Goal: Task Accomplishment & Management: Manage account settings

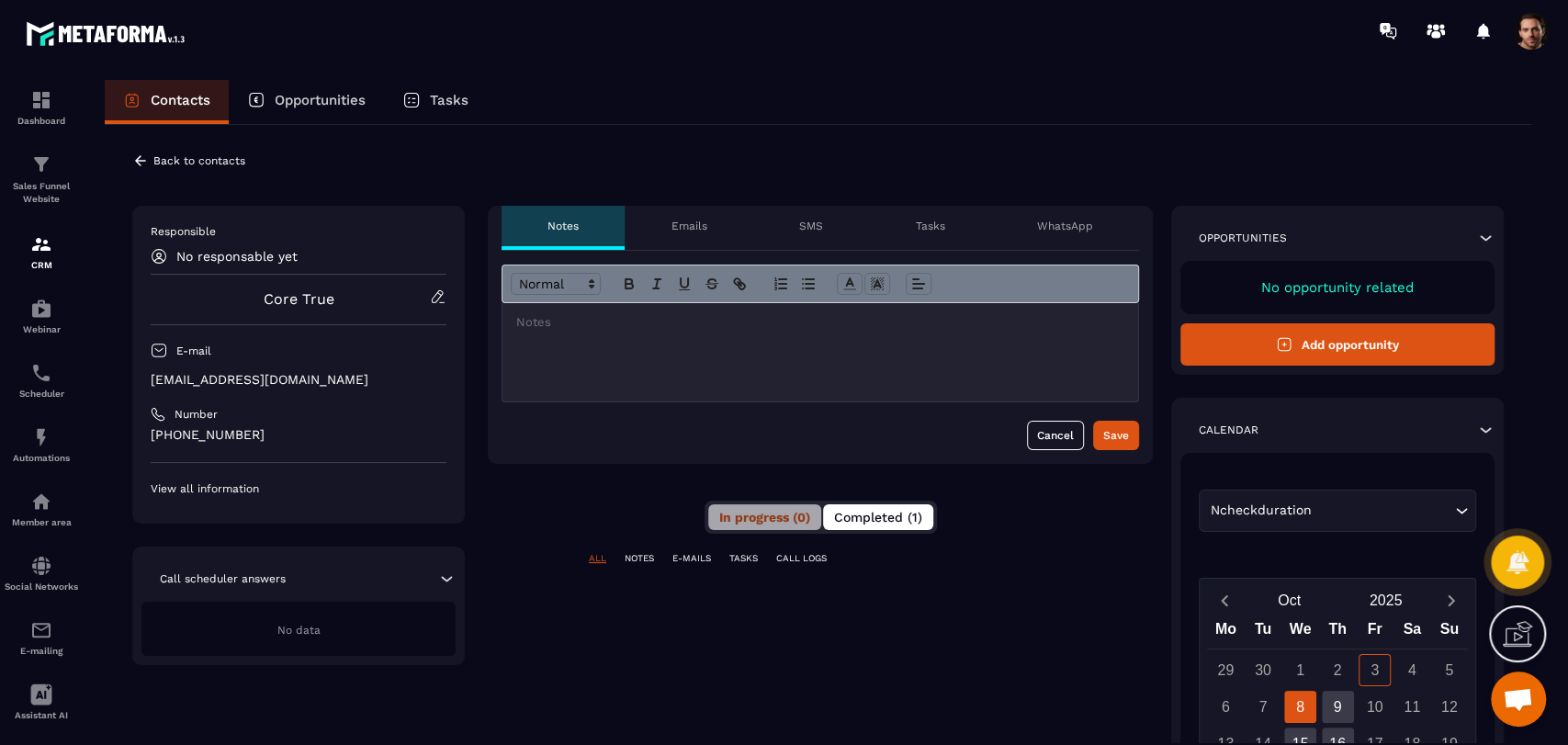
click at [875, 510] on span "Completed (1)" at bounding box center [878, 517] width 88 height 15
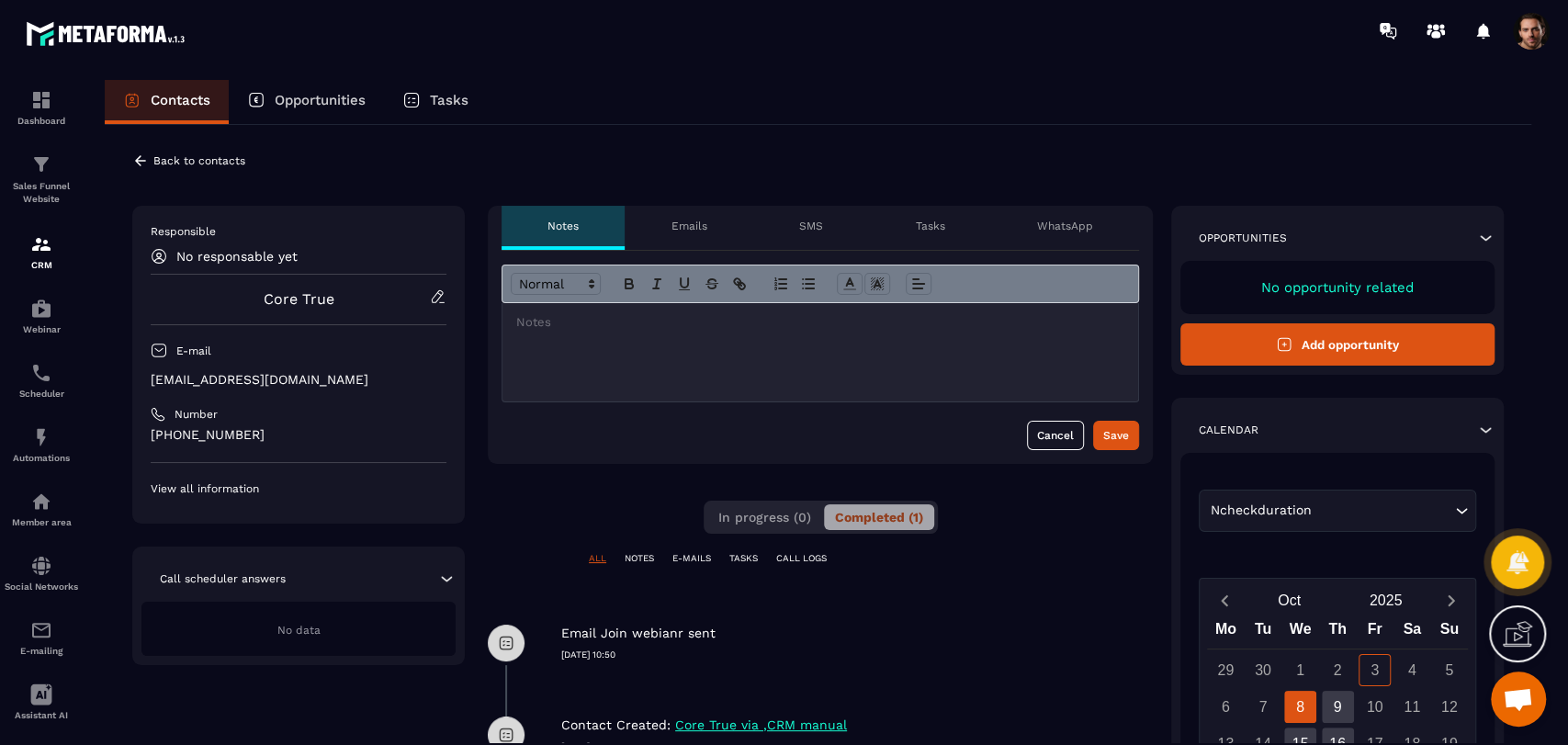
click at [1538, 42] on span at bounding box center [1531, 31] width 37 height 37
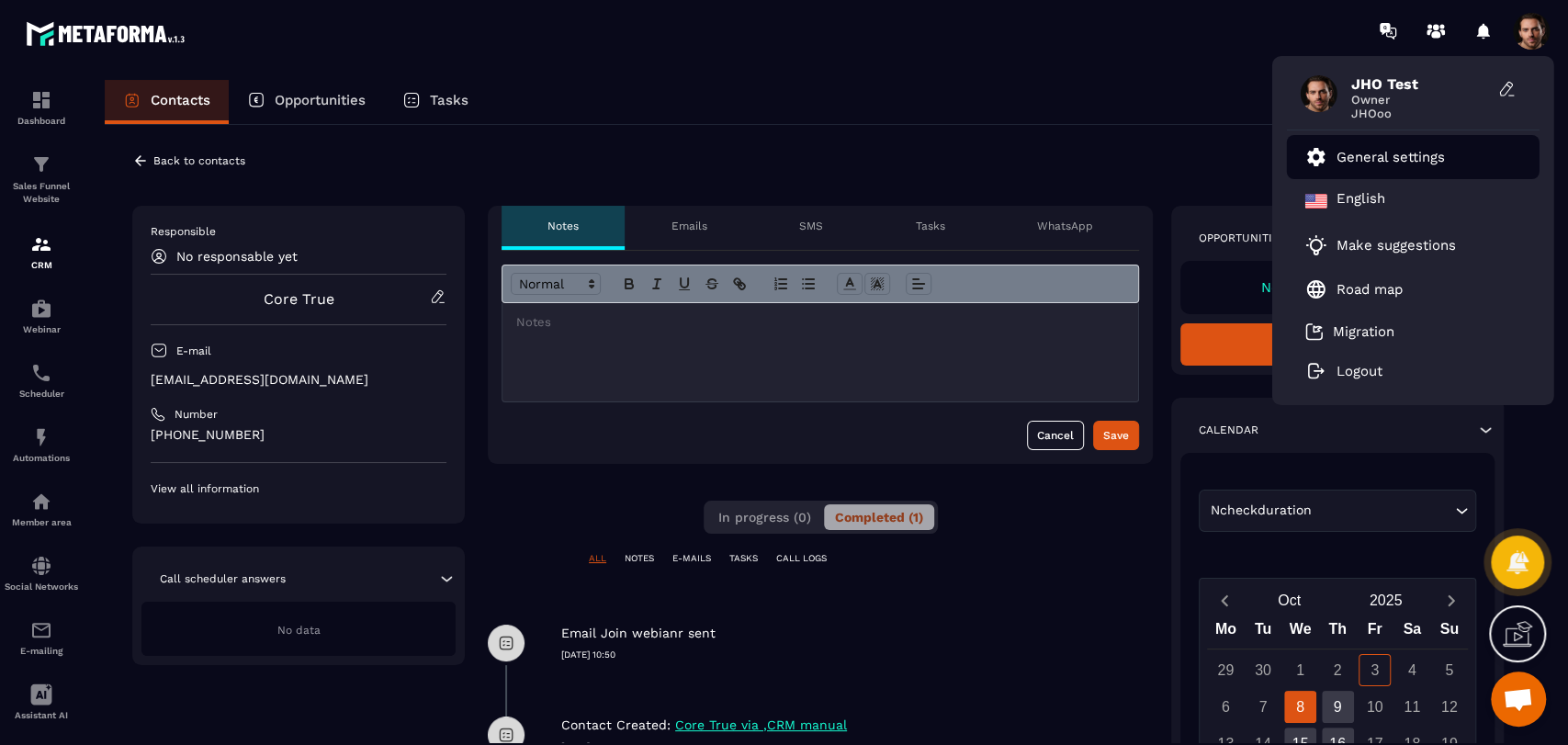
click at [1413, 150] on p "General settings" at bounding box center [1391, 157] width 108 height 17
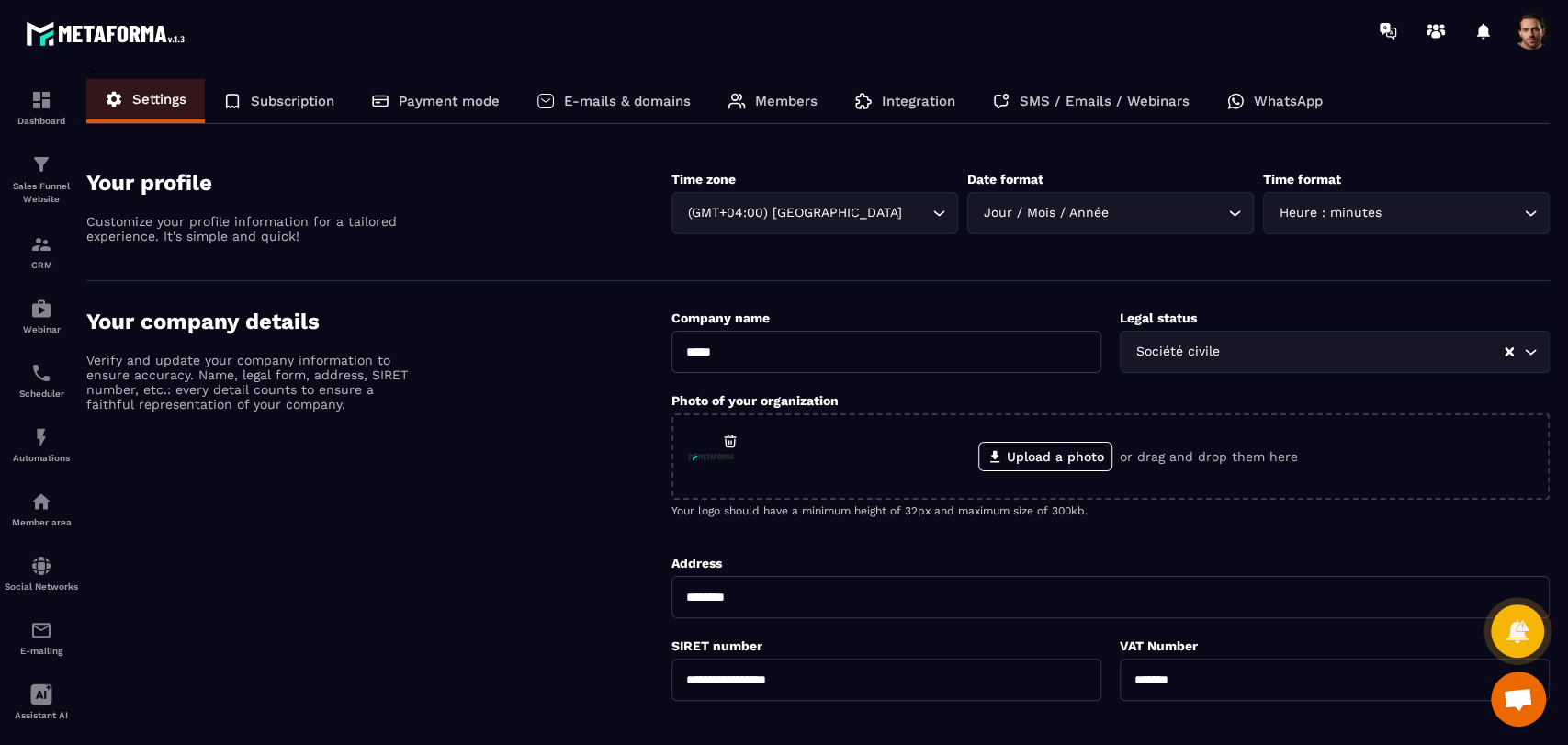
click at [1146, 105] on p "SMS / Emails / Webinars" at bounding box center [1105, 101] width 170 height 17
